Goal: Check status: Check status

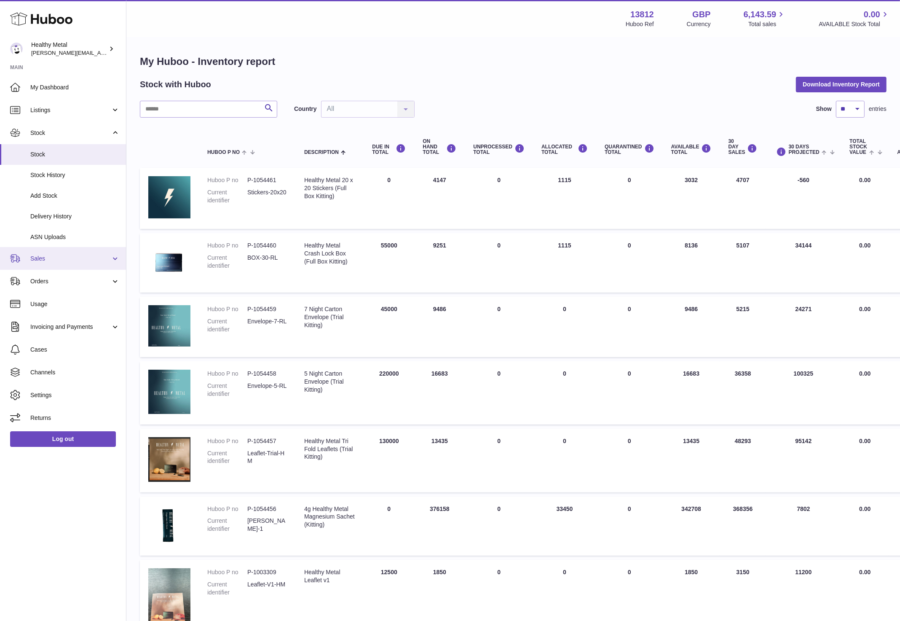
click at [67, 260] on span "Sales" at bounding box center [70, 259] width 80 height 8
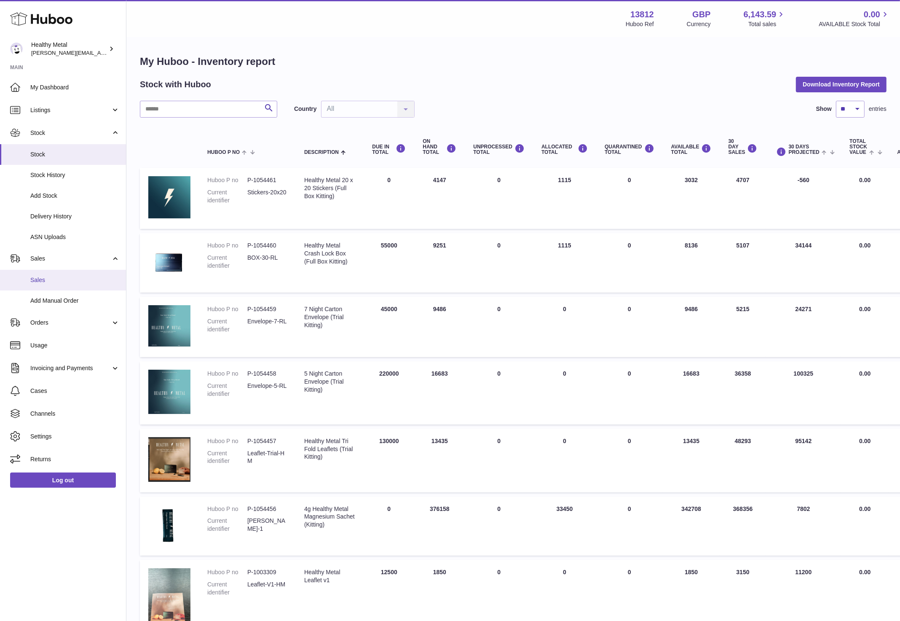
click at [75, 274] on link "Sales" at bounding box center [63, 280] width 126 height 21
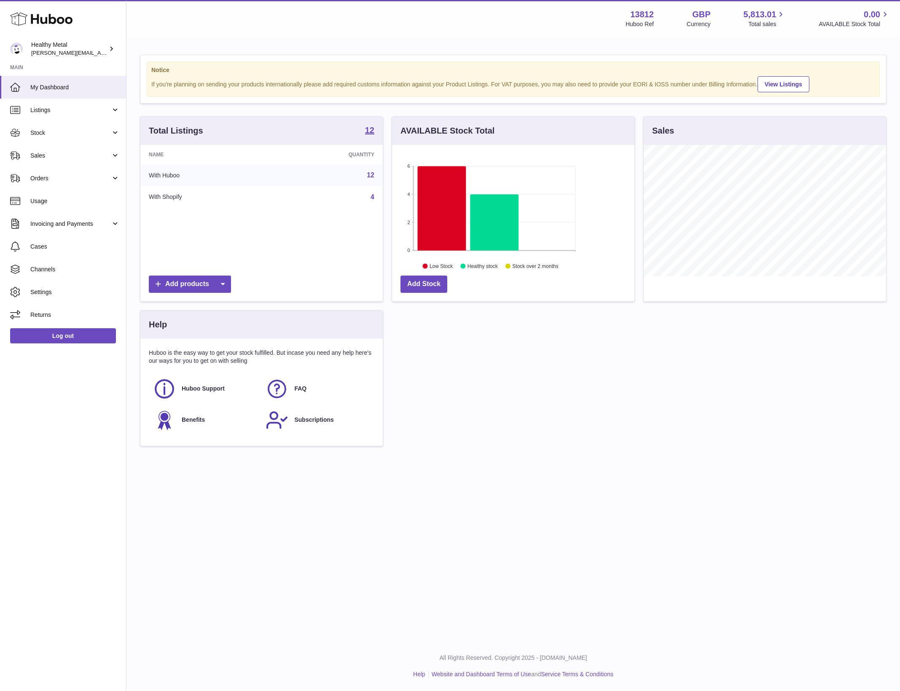
scroll to position [421247, 421137]
click at [64, 150] on link "Sales" at bounding box center [63, 155] width 126 height 23
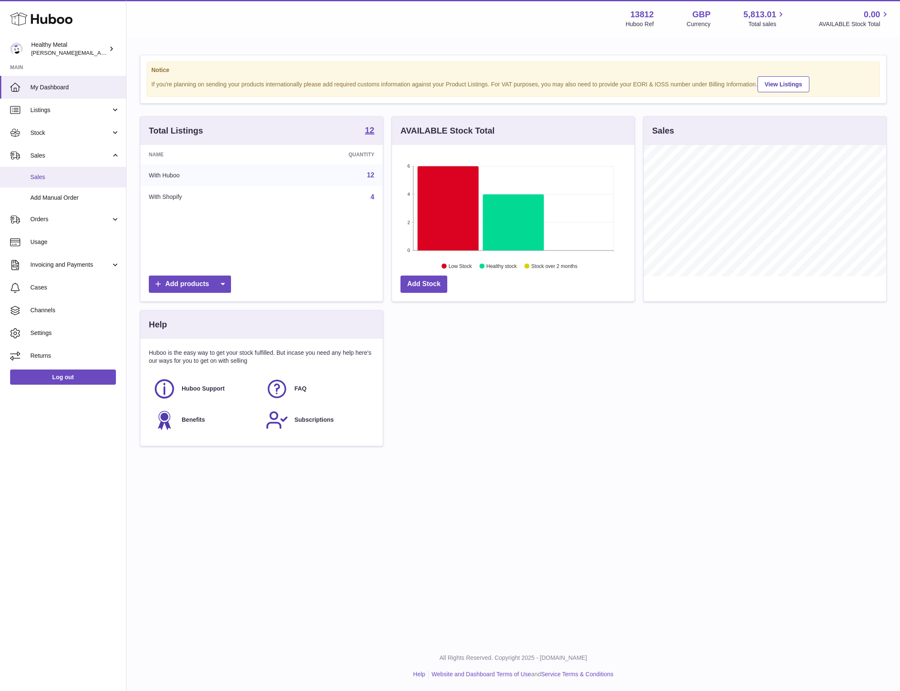
click at [46, 177] on span "Sales" at bounding box center [74, 177] width 89 height 8
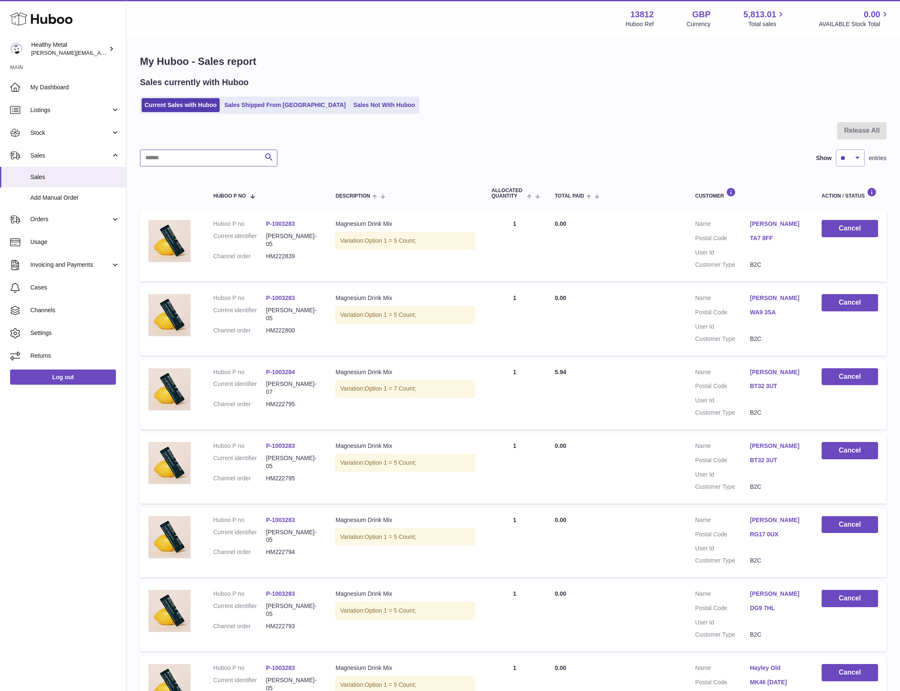
click at [166, 161] on input "text" at bounding box center [208, 158] width 137 height 17
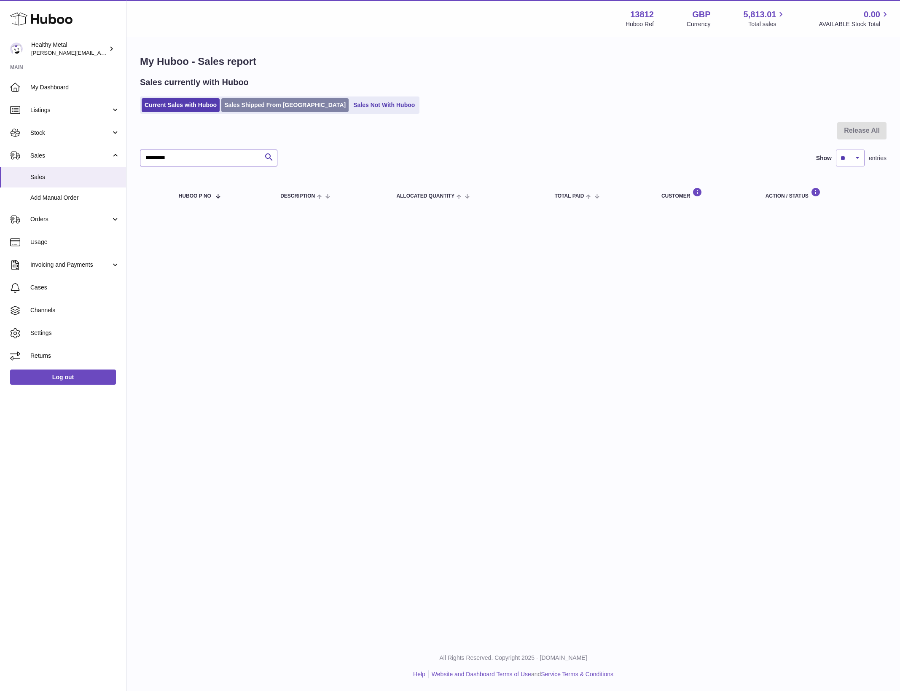
type input "*********"
click at [255, 102] on link "Sales Shipped From Huboo" at bounding box center [284, 105] width 127 height 14
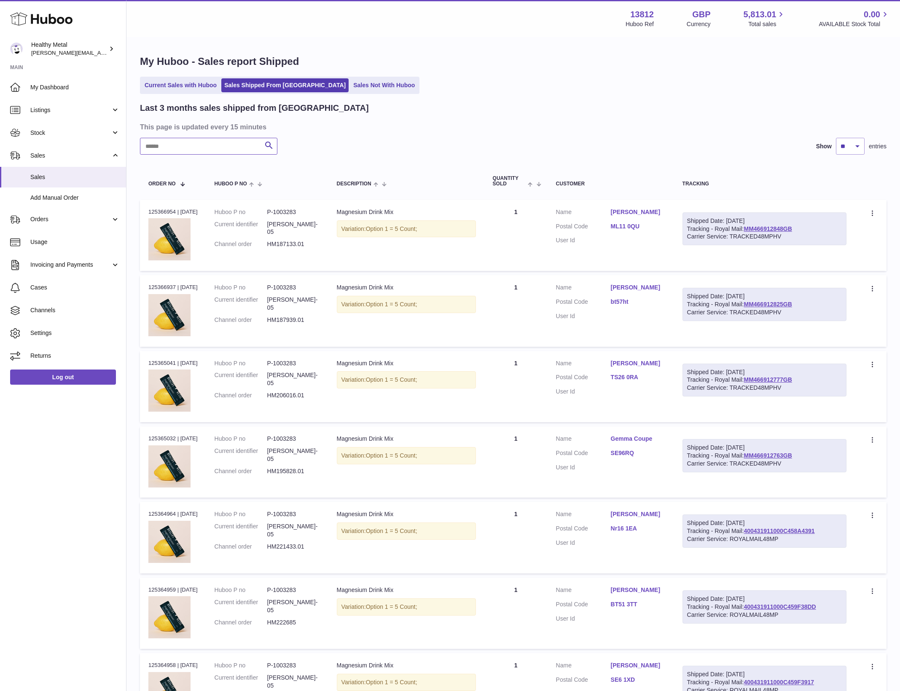
click at [205, 150] on input "text" at bounding box center [208, 146] width 137 height 17
type input "*"
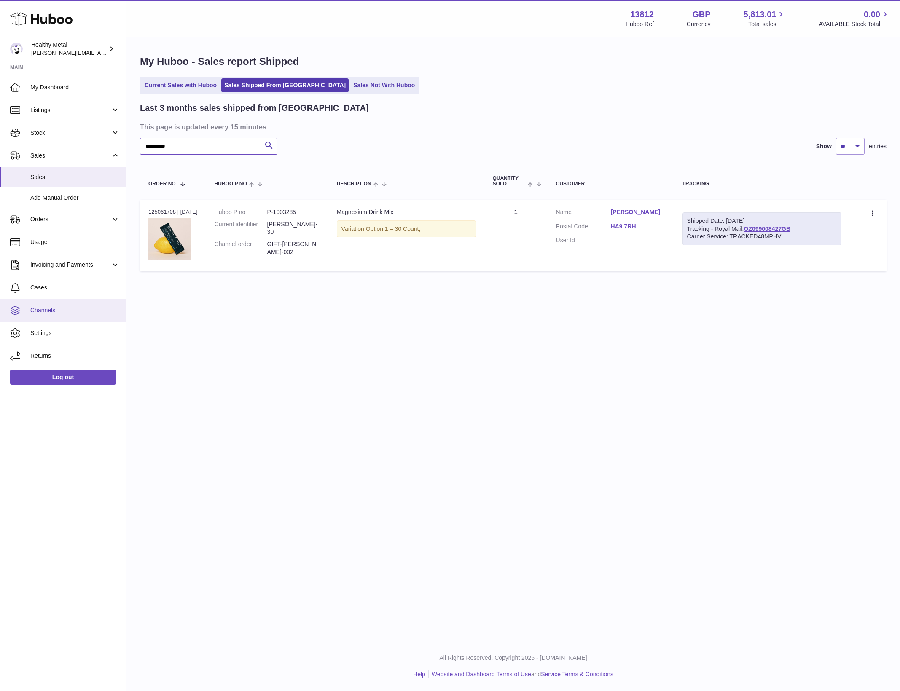
type input "*********"
click at [59, 89] on span "My Dashboard" at bounding box center [74, 87] width 89 height 8
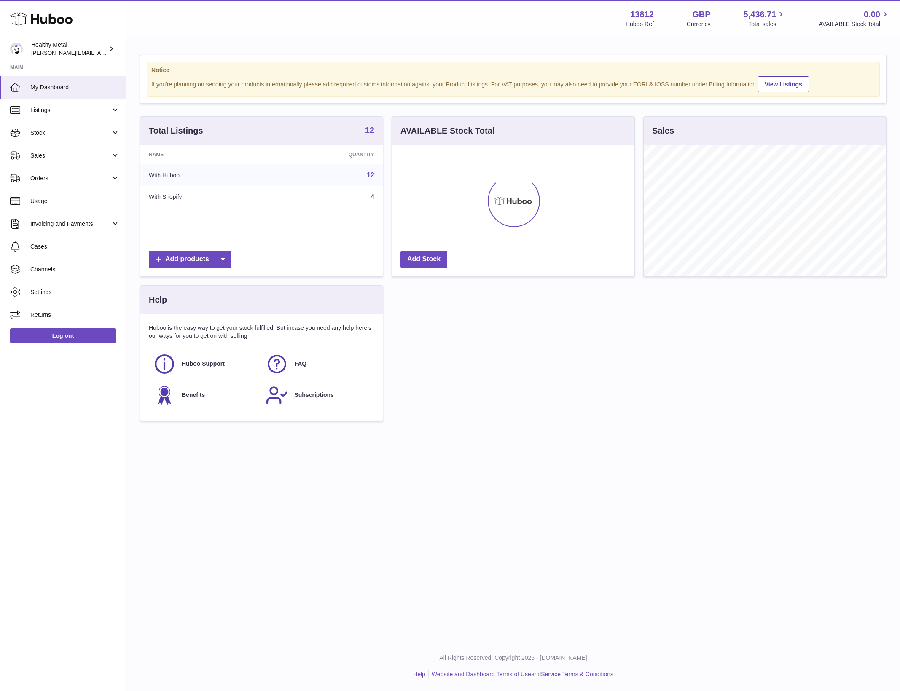
scroll to position [131, 241]
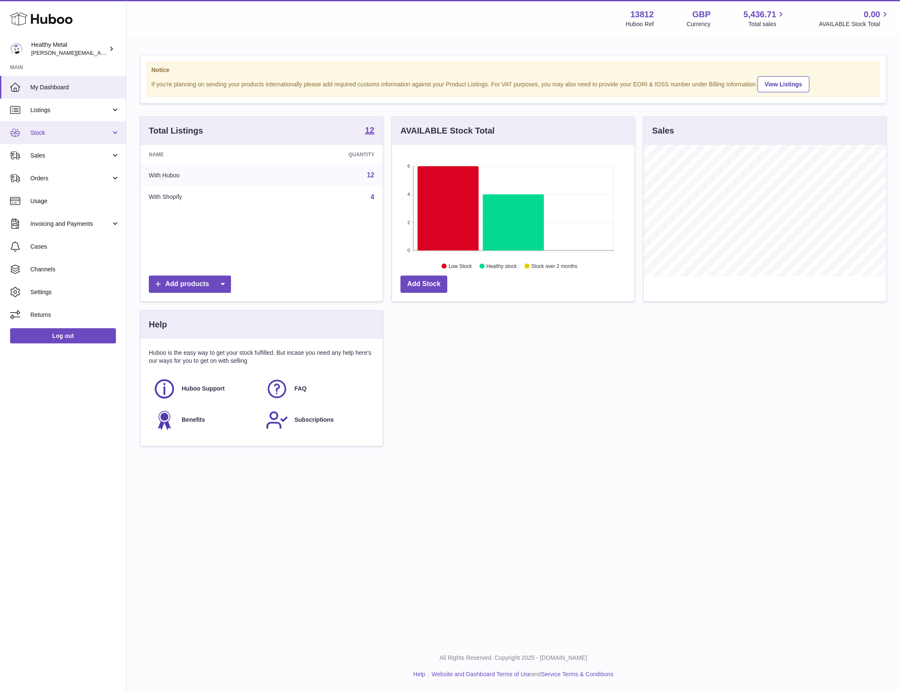
click at [40, 129] on span "Stock" at bounding box center [70, 133] width 80 height 8
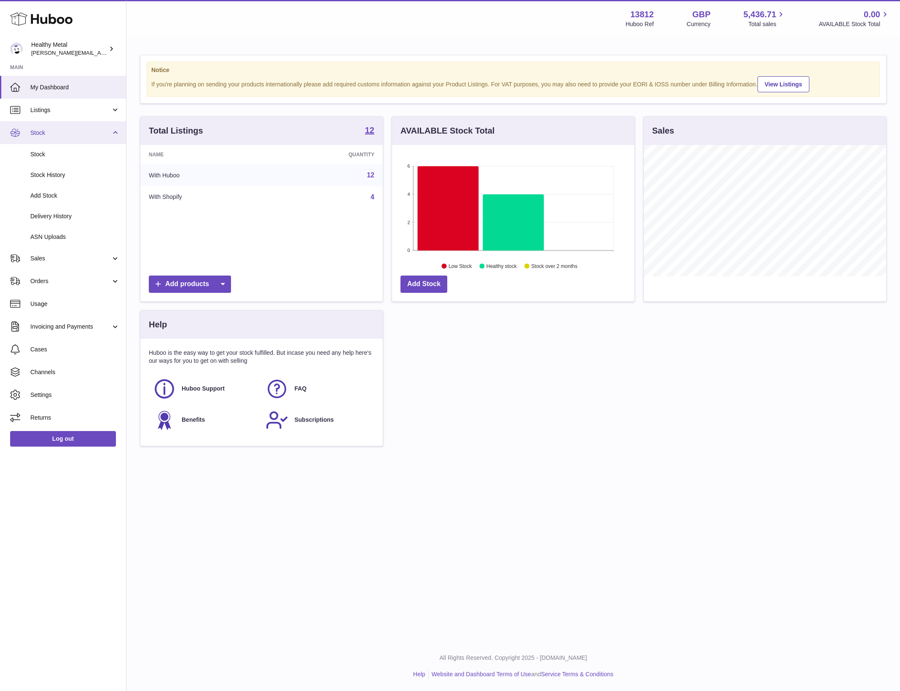
click at [40, 129] on span "Stock" at bounding box center [70, 133] width 80 height 8
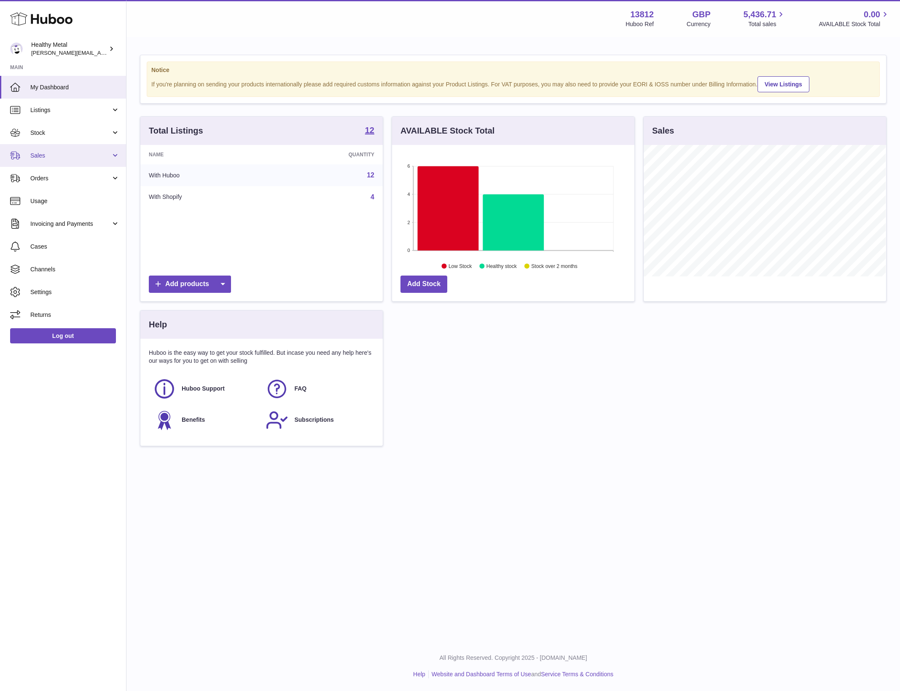
click at [65, 155] on span "Sales" at bounding box center [70, 156] width 80 height 8
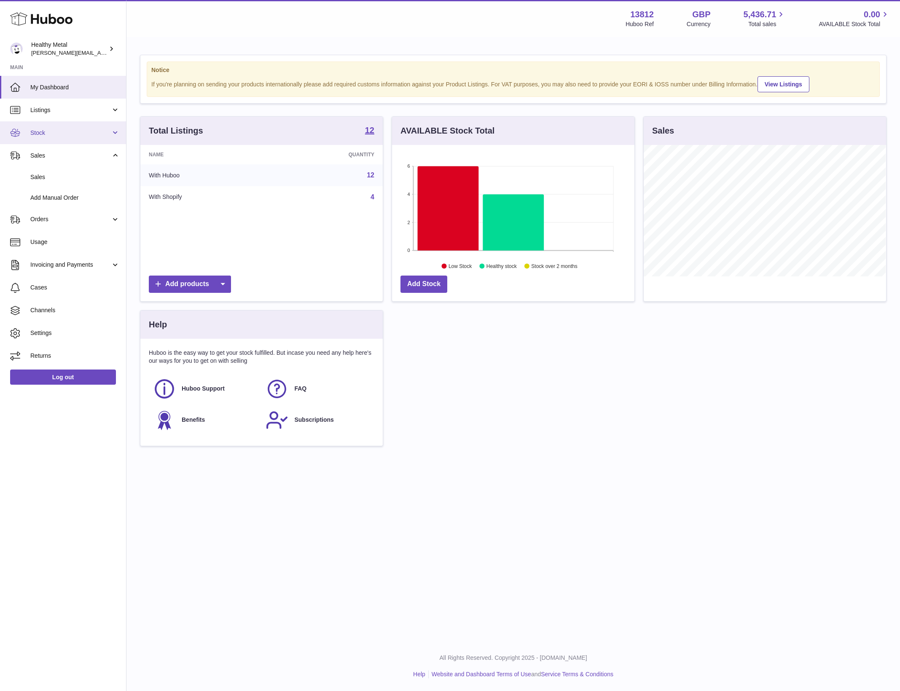
click at [56, 134] on span "Stock" at bounding box center [70, 133] width 80 height 8
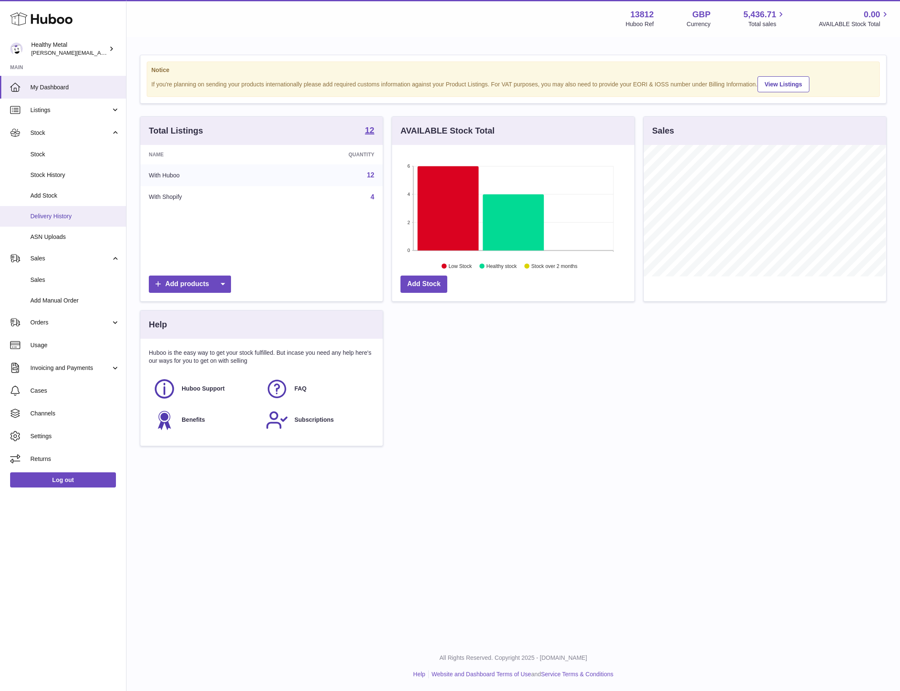
click at [55, 220] on link "Delivery History" at bounding box center [63, 216] width 126 height 21
